Goal: Task Accomplishment & Management: Use online tool/utility

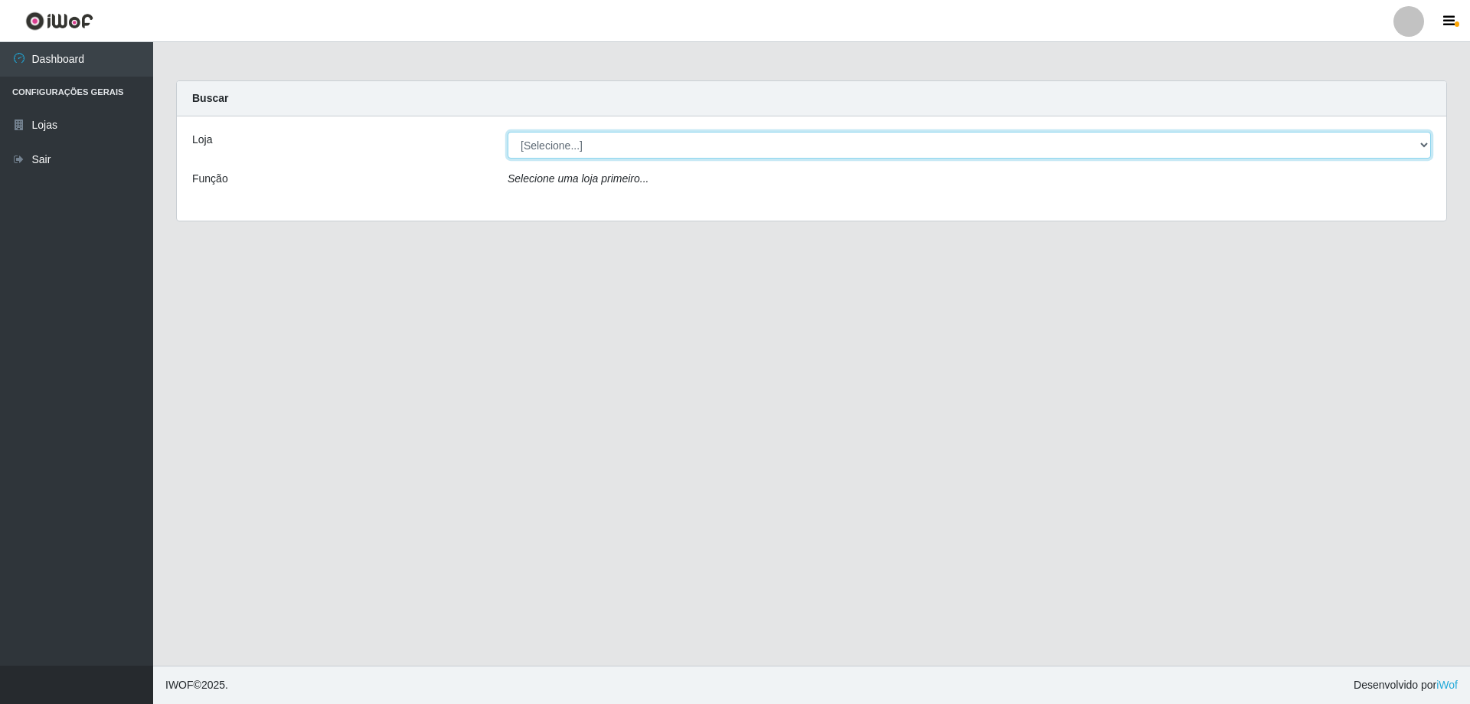
click at [634, 150] on select "[Selecione...] Atacado Vem - [STREET_ADDRESS]" at bounding box center [969, 145] width 923 height 27
select select "461"
click at [508, 132] on select "[Selecione...] Atacado Vem - [STREET_ADDRESS]" at bounding box center [969, 145] width 923 height 27
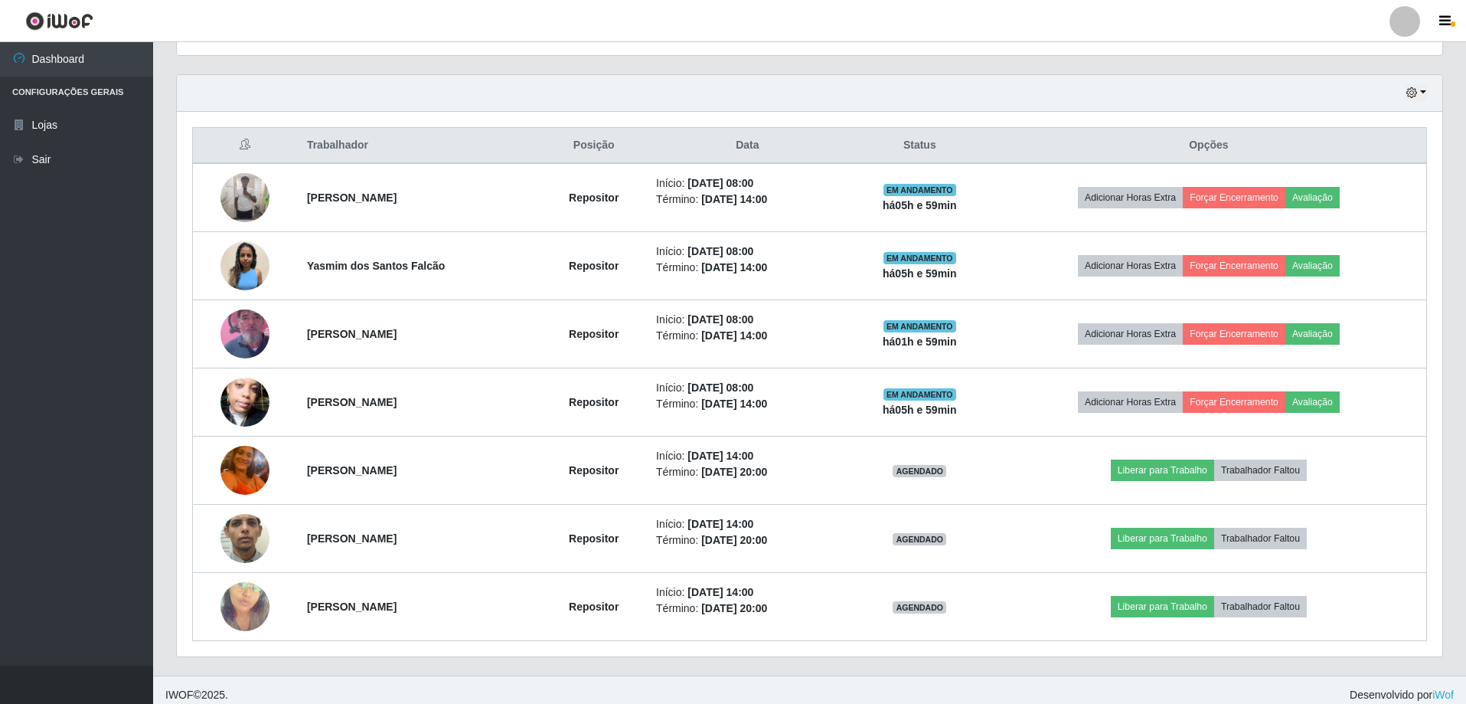
scroll to position [518, 0]
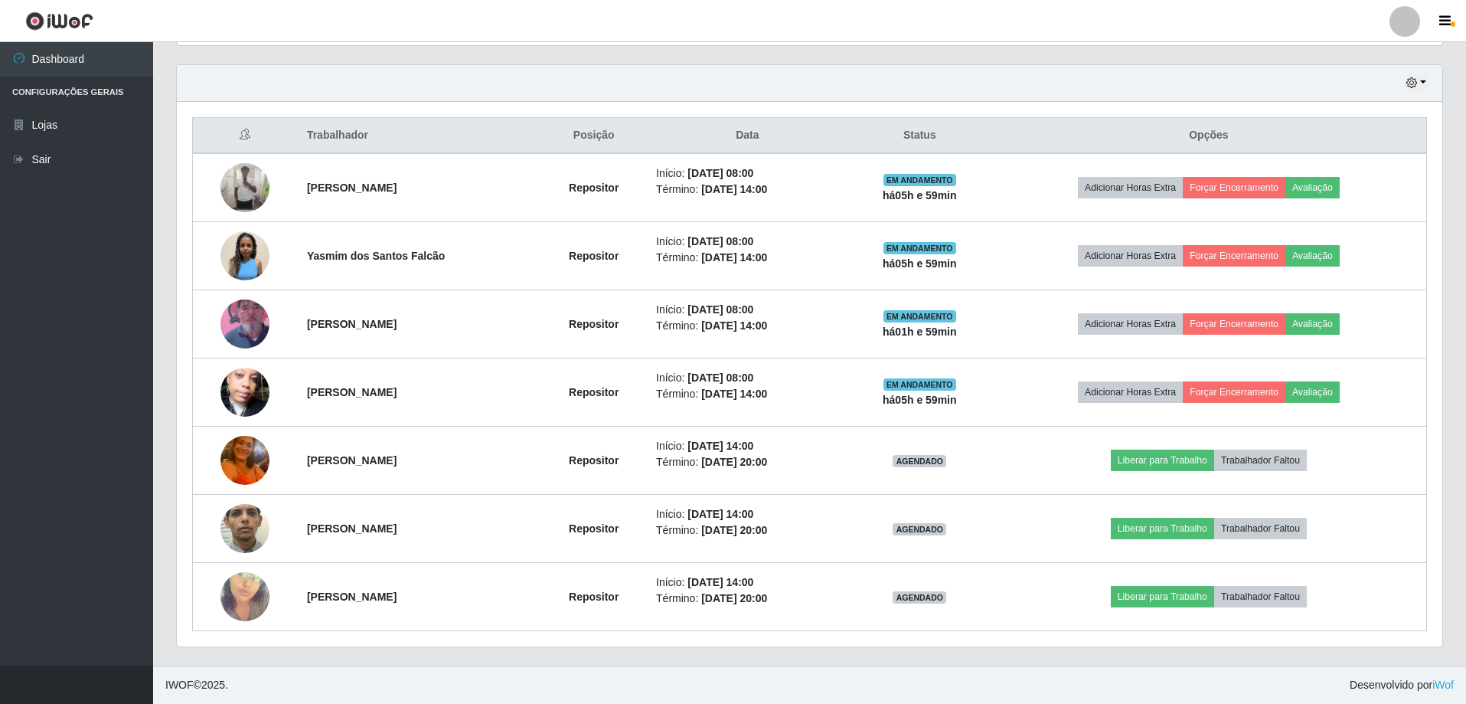
click at [1142, 682] on footer "IWOF © 2025 . Desenvolvido por iWof" at bounding box center [809, 684] width 1313 height 38
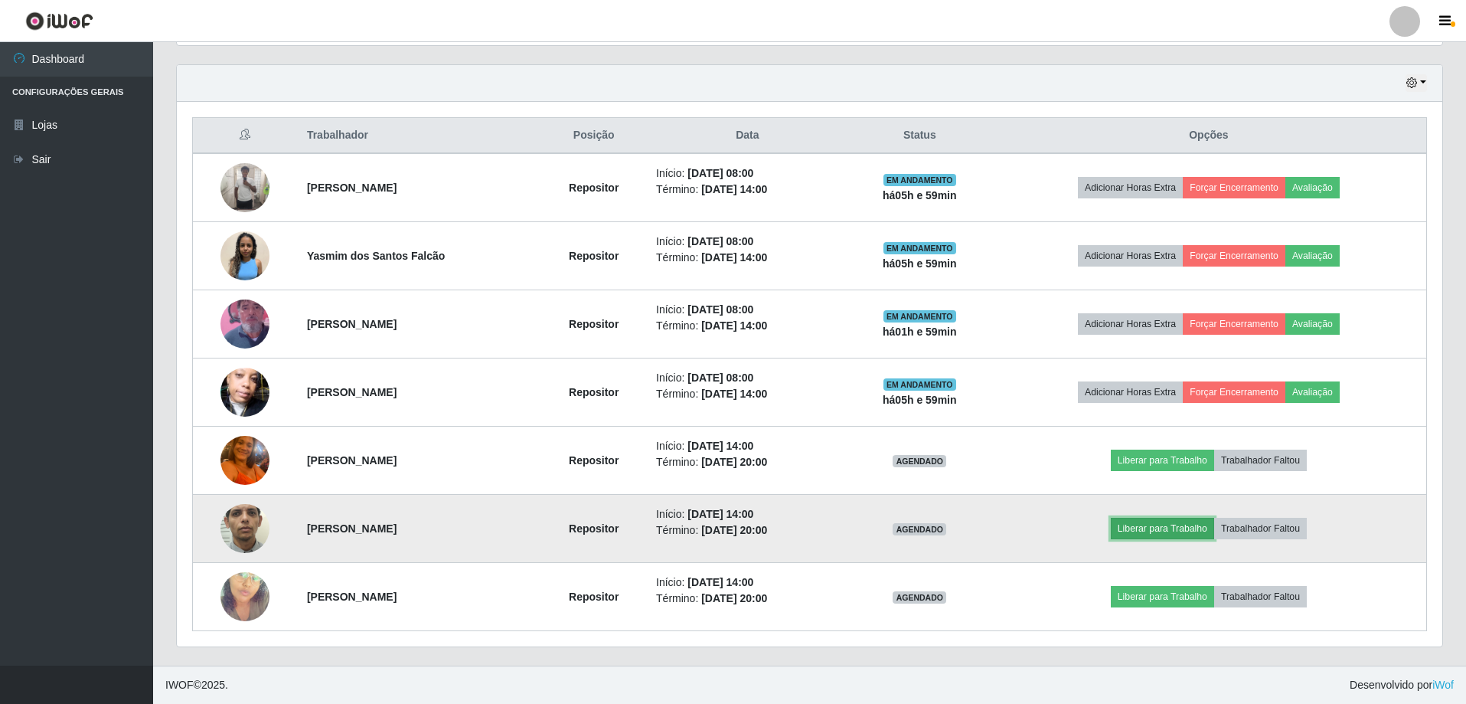
click at [1165, 530] on button "Liberar para Trabalho" at bounding box center [1162, 528] width 103 height 21
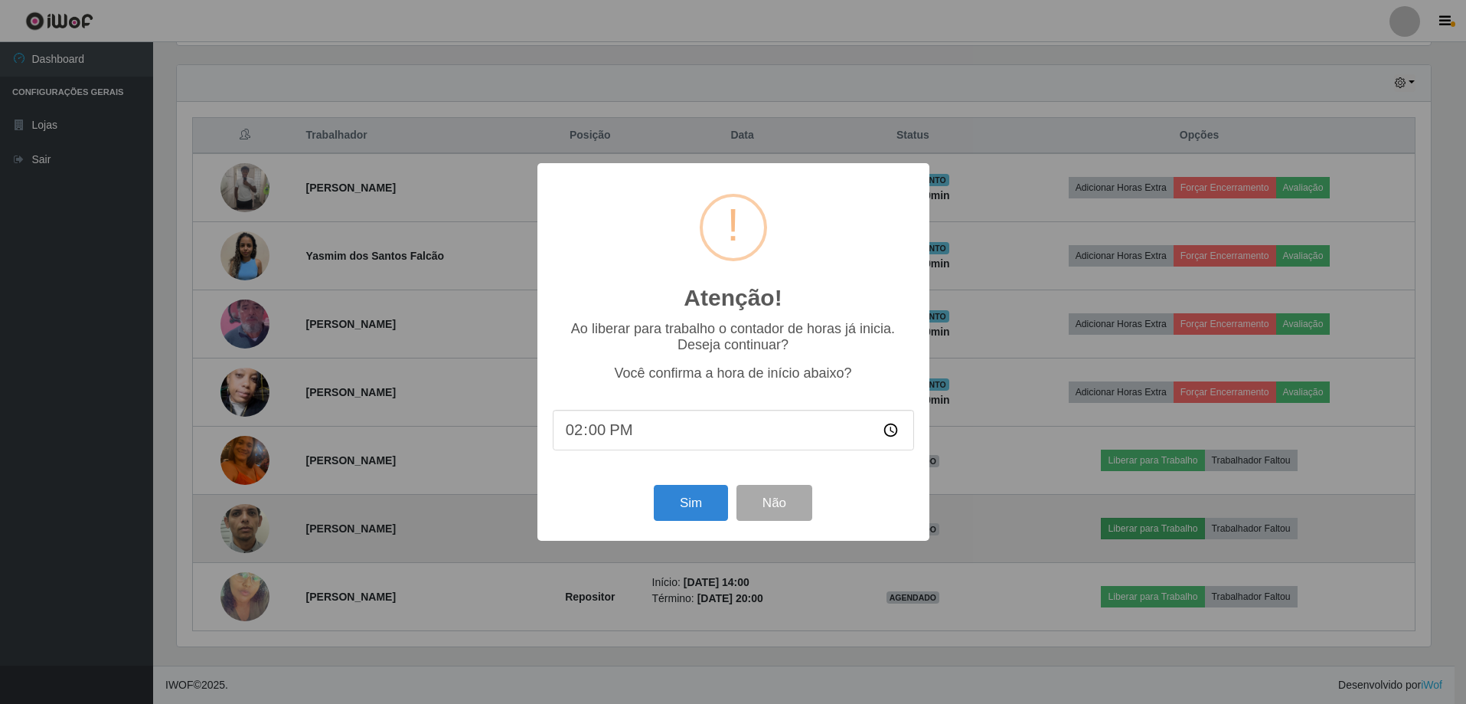
scroll to position [318, 1258]
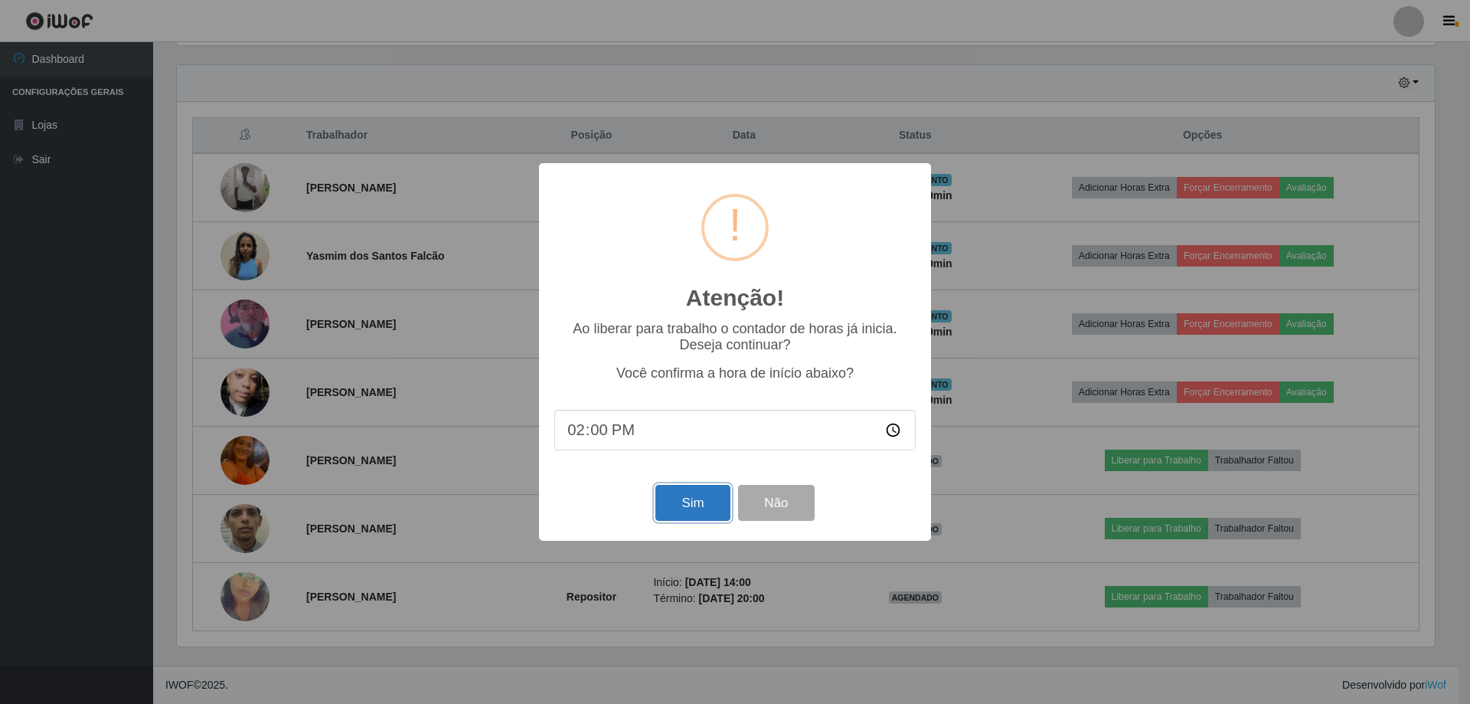
click at [697, 505] on button "Sim" at bounding box center [692, 503] width 74 height 36
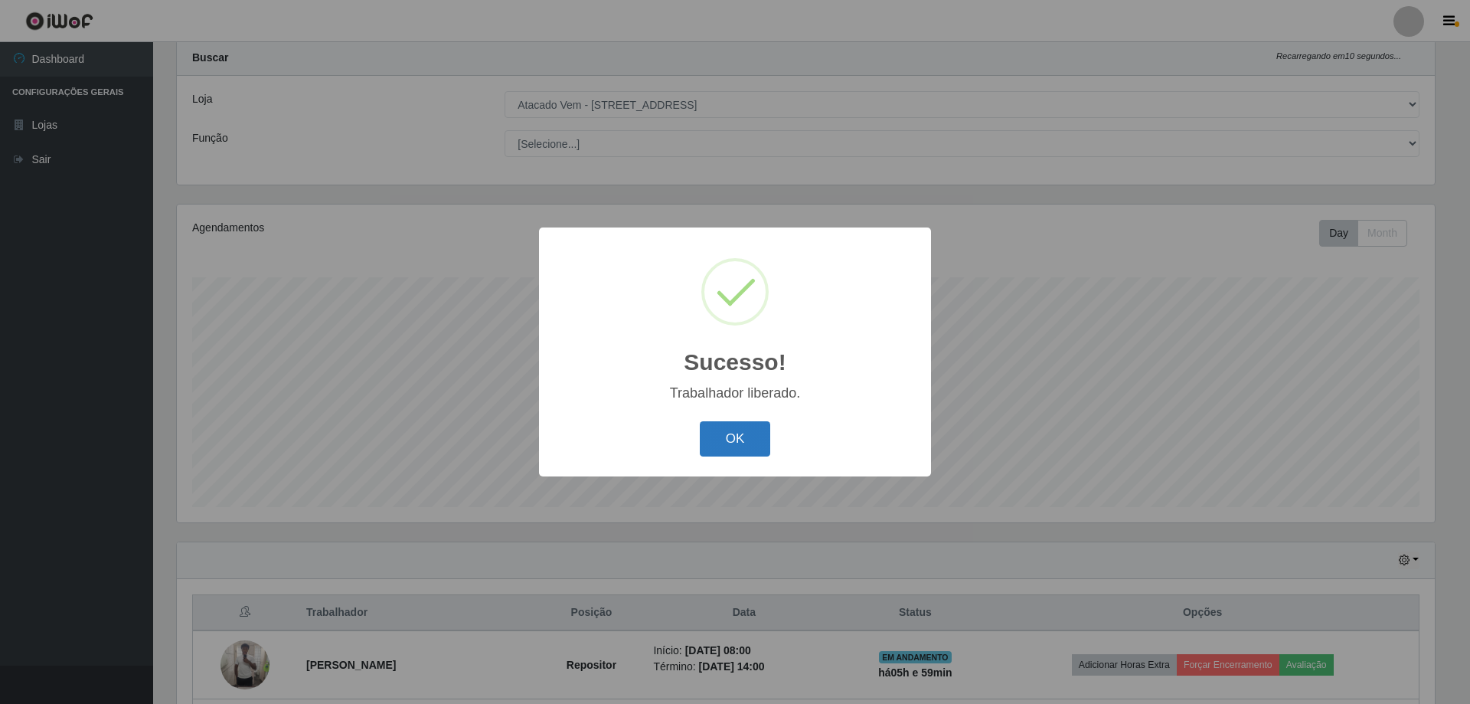
click at [749, 433] on button "OK" at bounding box center [735, 439] width 71 height 36
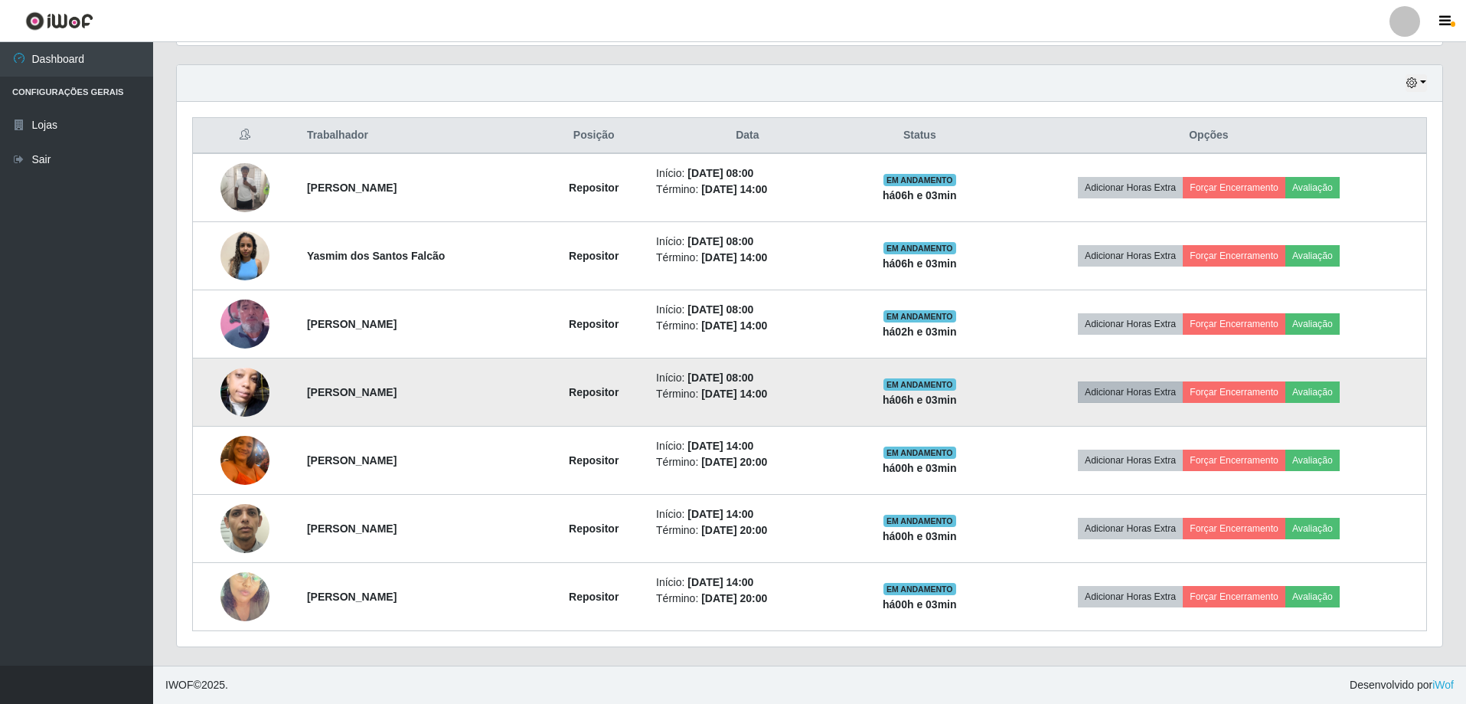
scroll to position [449, 0]
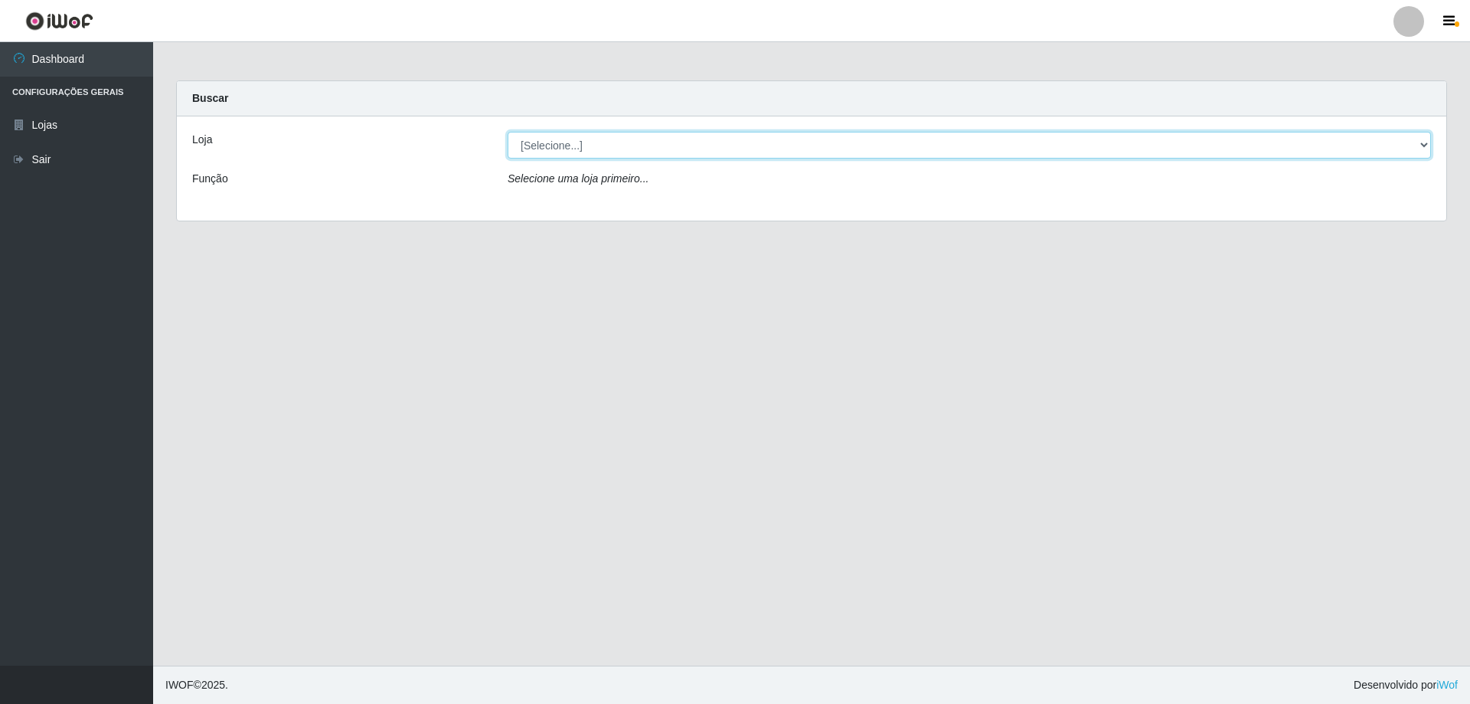
click at [1426, 144] on select "[Selecione...] Atacado Vem - [STREET_ADDRESS]" at bounding box center [969, 145] width 923 height 27
select select "461"
click at [508, 132] on select "[Selecione...] Atacado Vem - [STREET_ADDRESS]" at bounding box center [969, 145] width 923 height 27
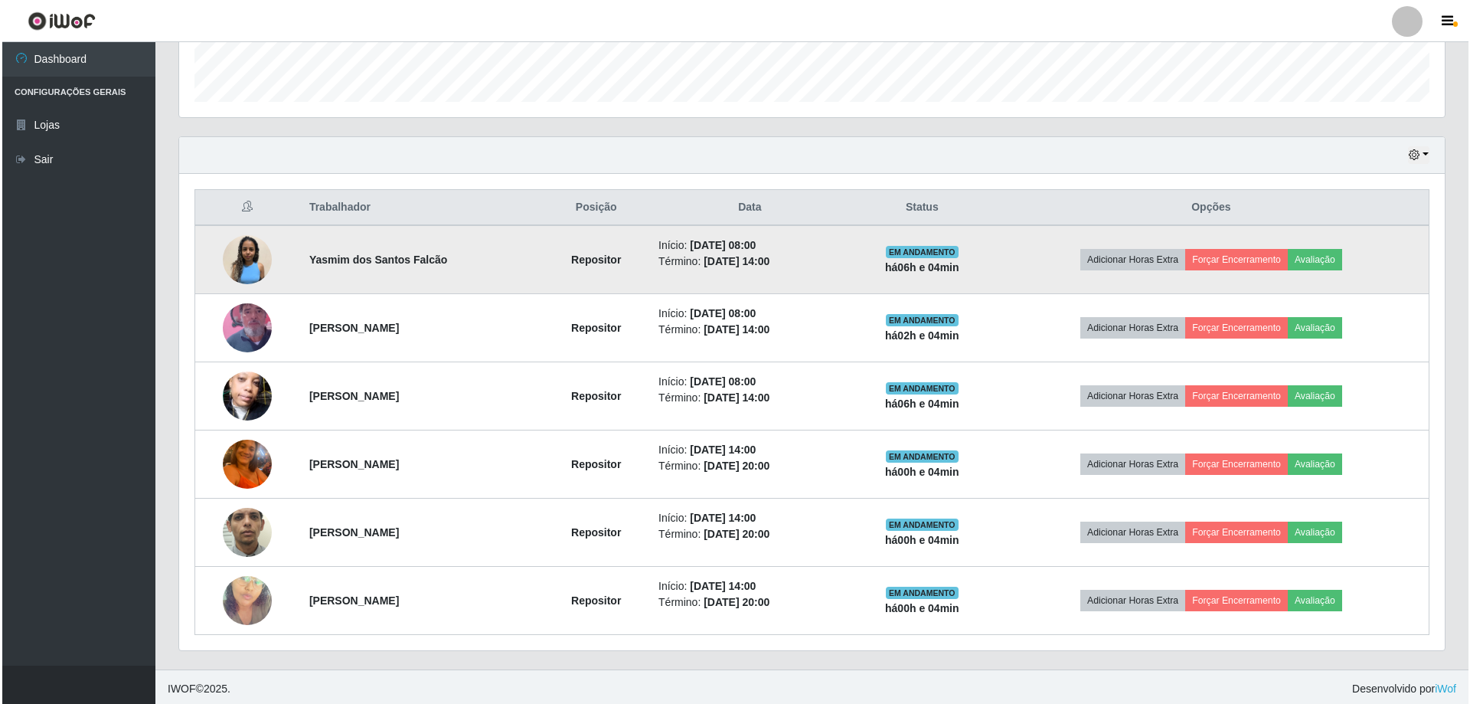
scroll to position [449, 0]
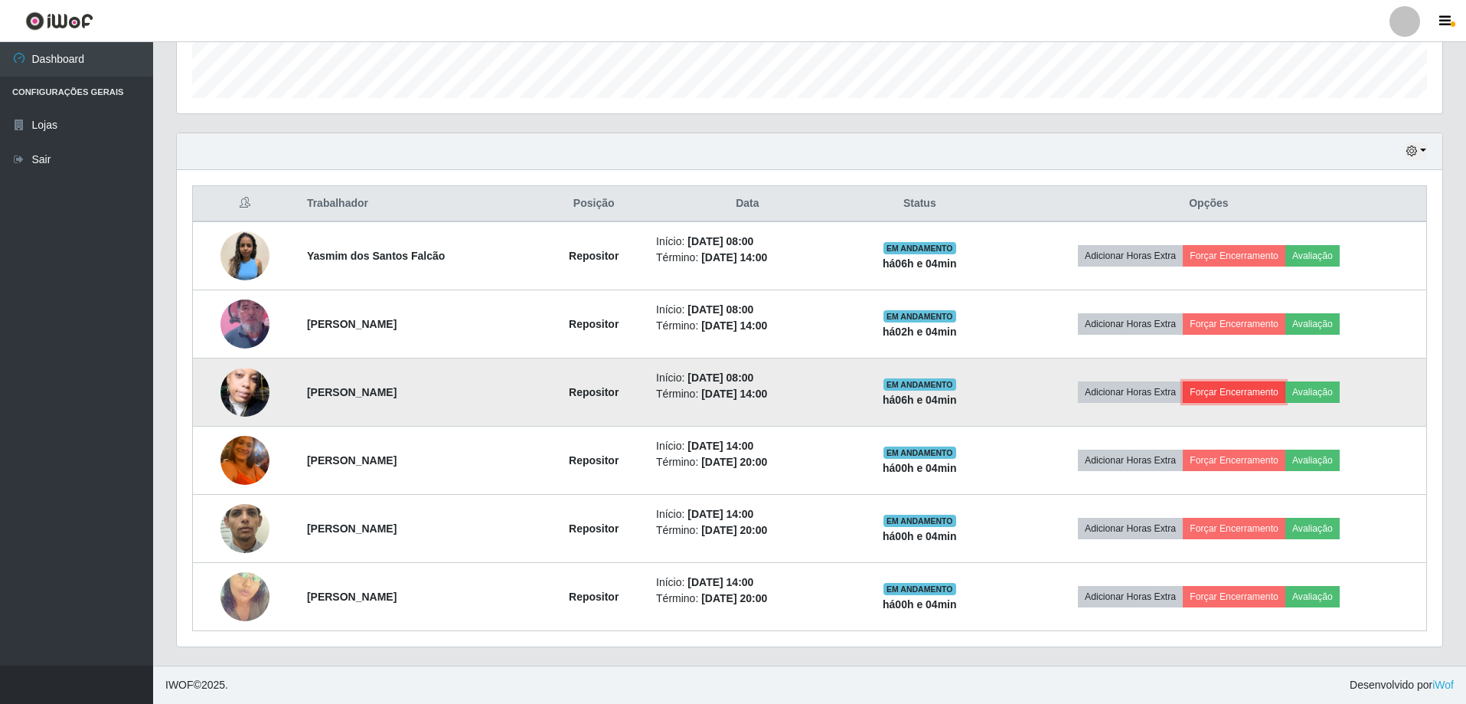
click at [1241, 391] on button "Forçar Encerramento" at bounding box center [1234, 391] width 103 height 21
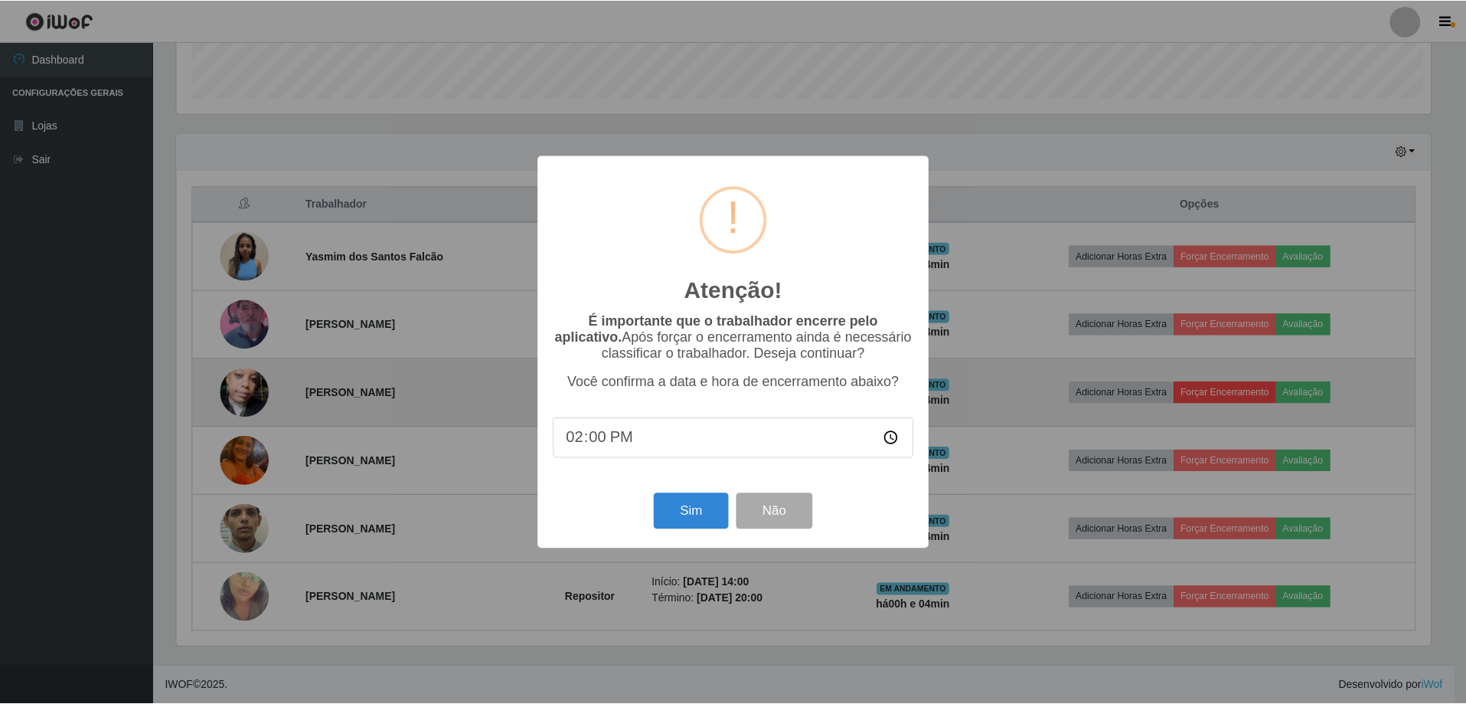
scroll to position [318, 1258]
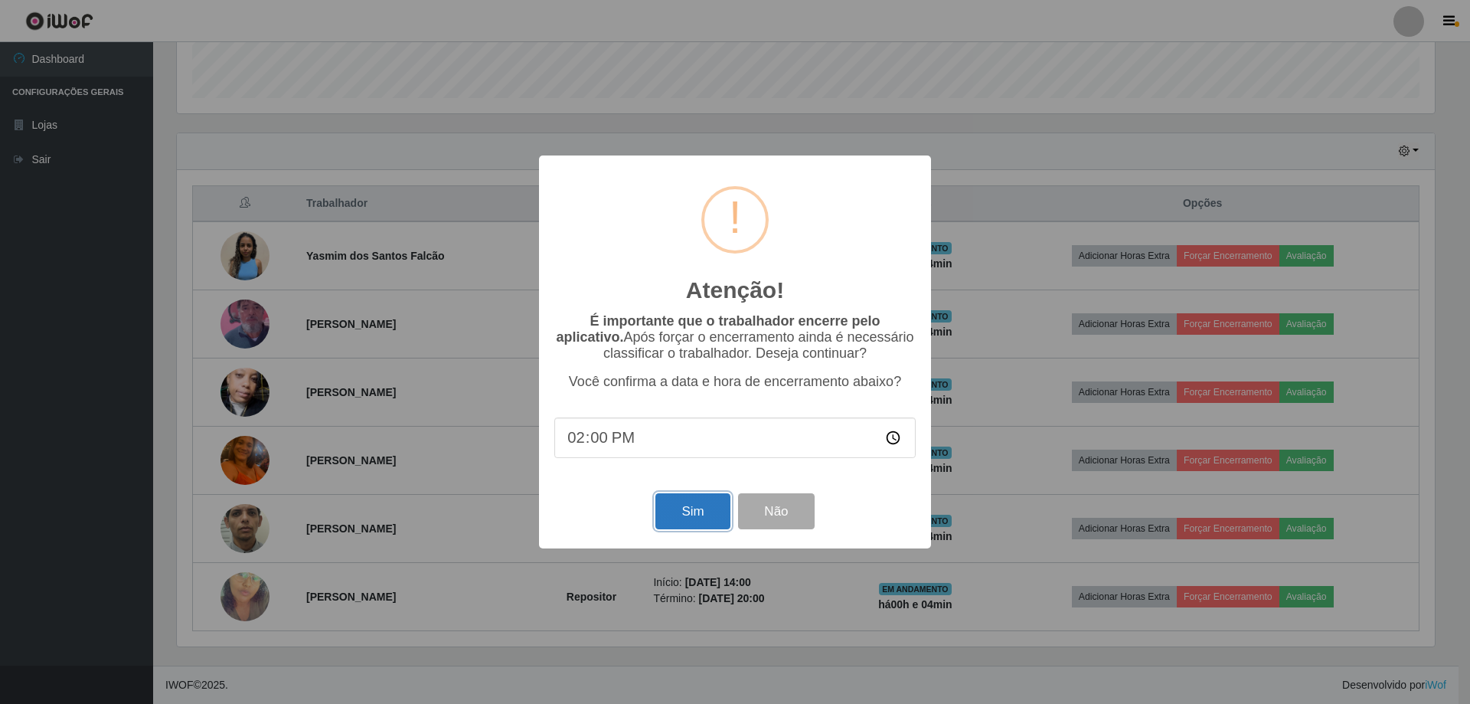
click at [700, 515] on button "Sim" at bounding box center [692, 511] width 74 height 36
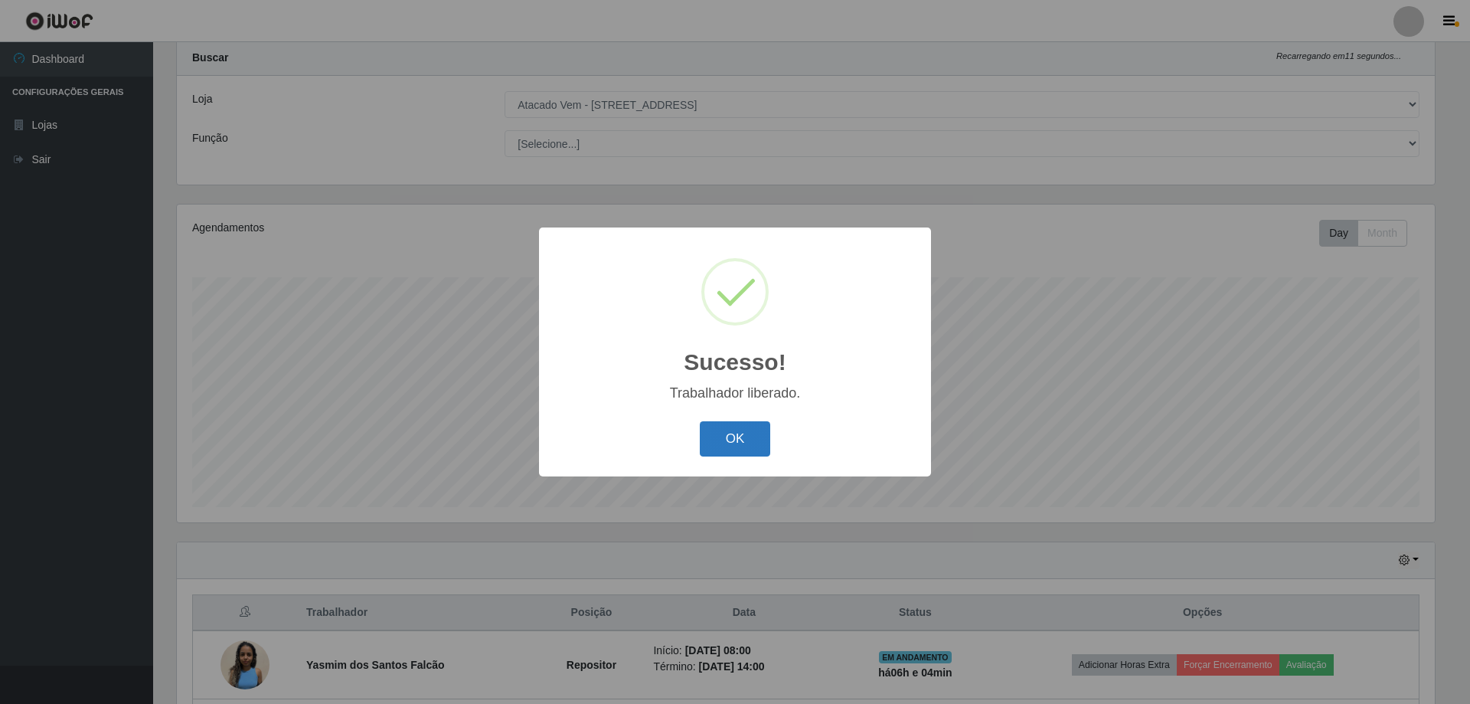
click at [743, 440] on button "OK" at bounding box center [735, 439] width 71 height 36
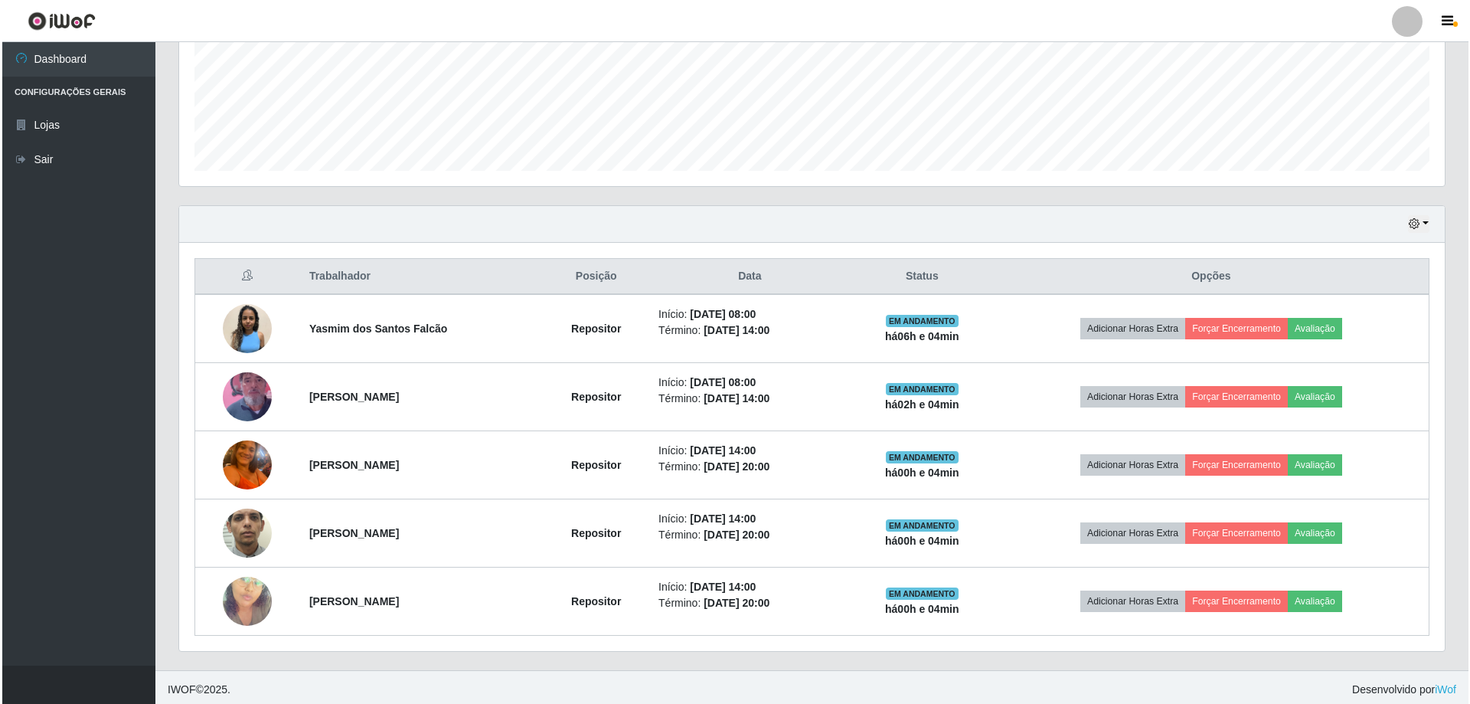
scroll to position [381, 0]
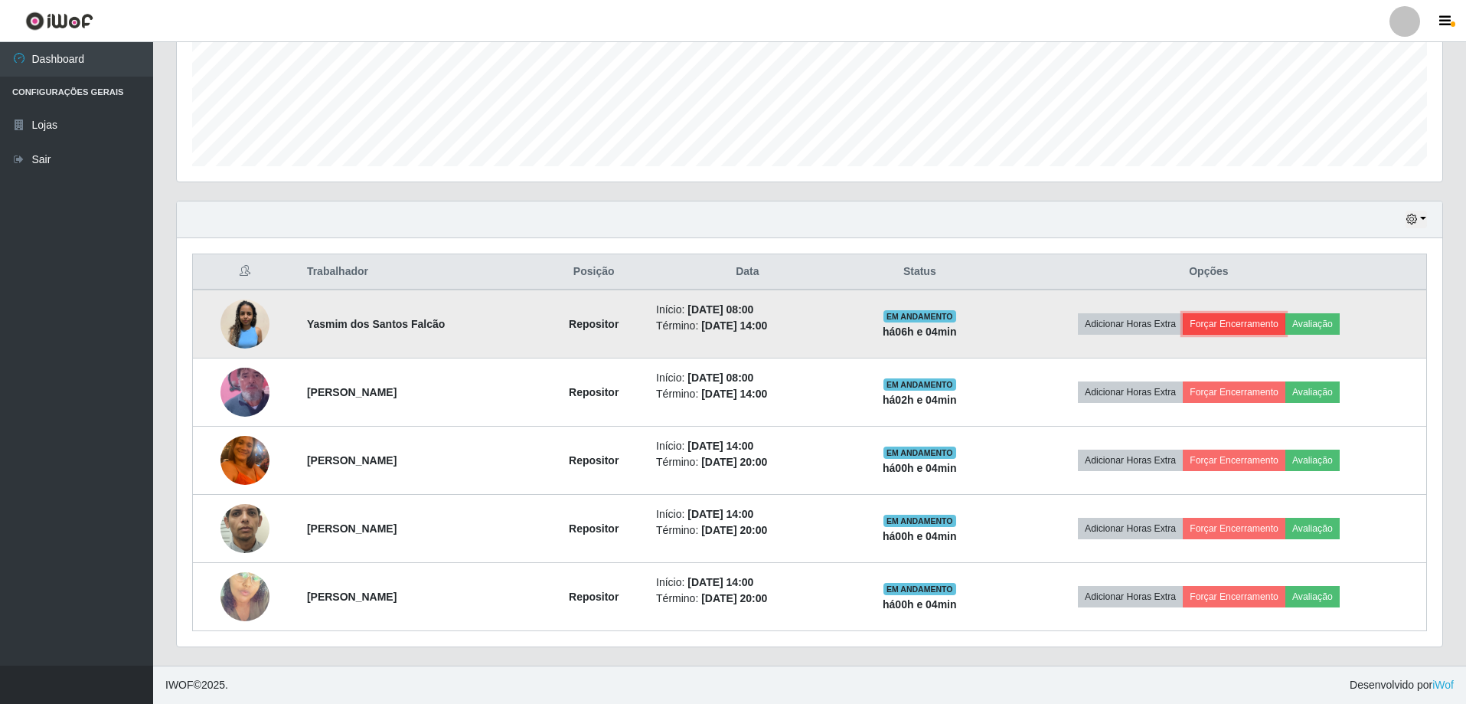
click at [1246, 322] on button "Forçar Encerramento" at bounding box center [1234, 323] width 103 height 21
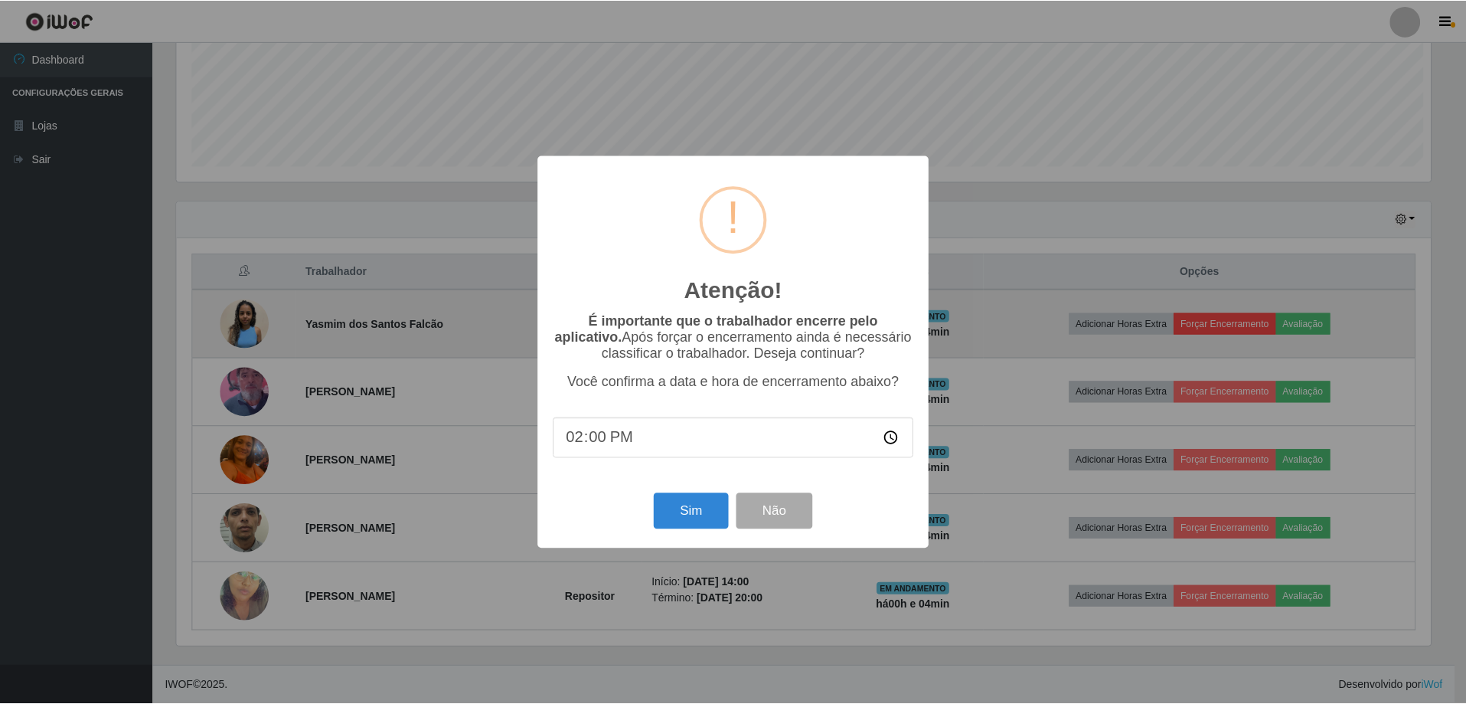
scroll to position [318, 1258]
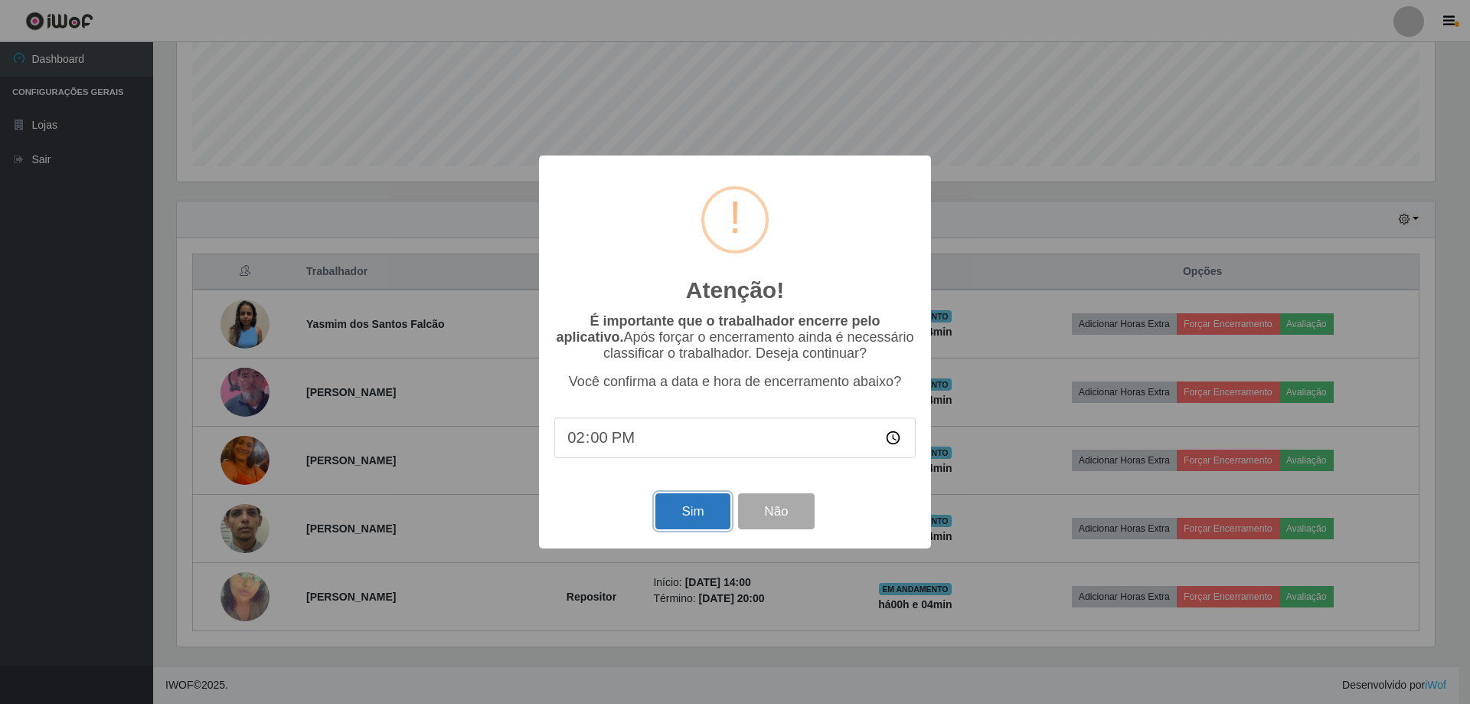
click at [699, 515] on button "Sim" at bounding box center [692, 511] width 74 height 36
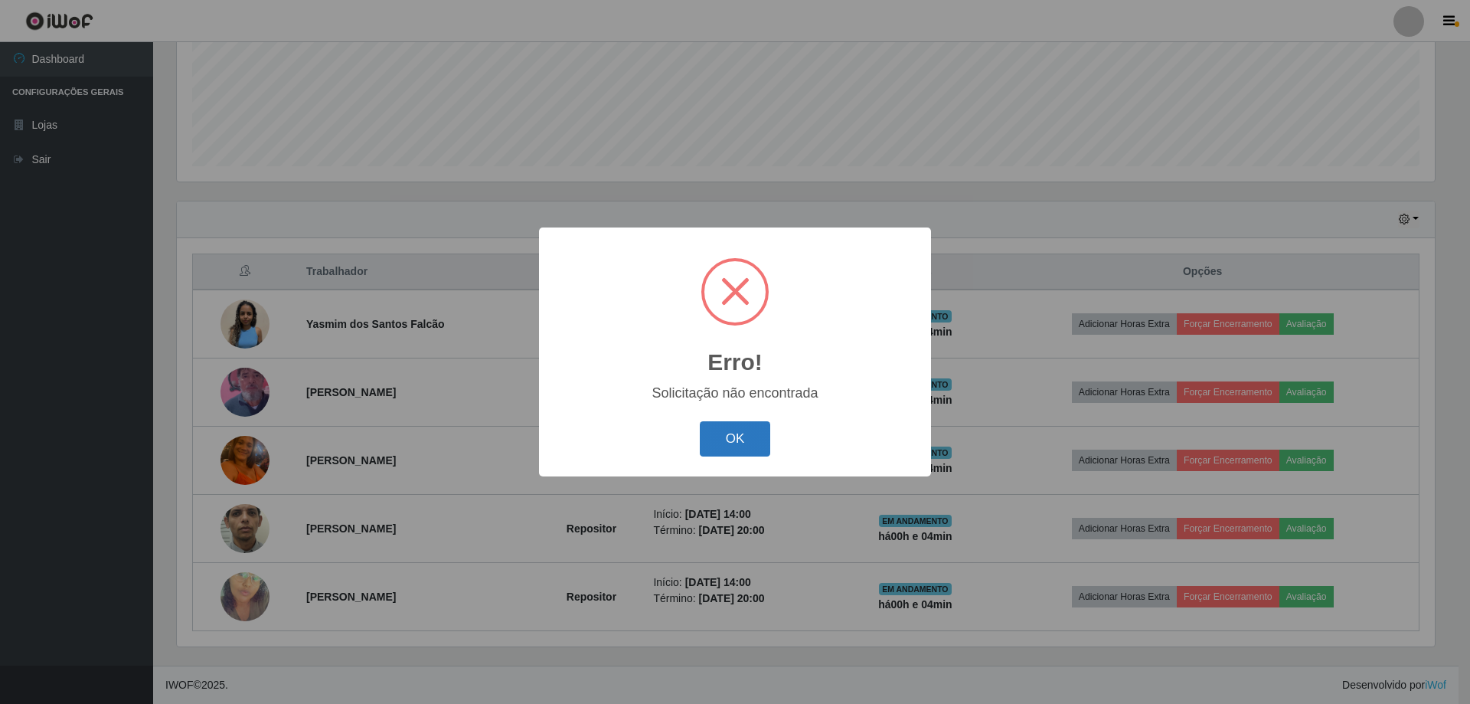
click at [740, 443] on button "OK" at bounding box center [735, 439] width 71 height 36
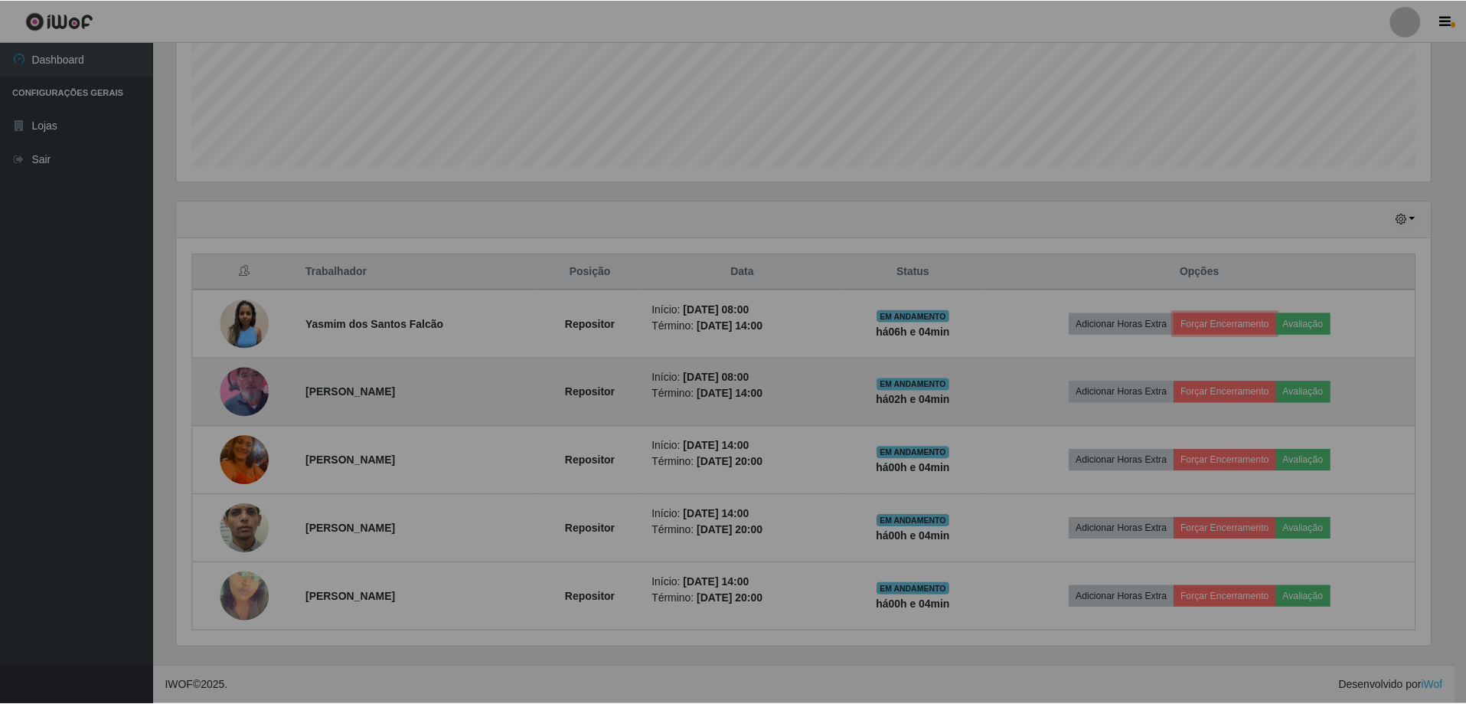
scroll to position [318, 1266]
